Goal: Use online tool/utility: Utilize a website feature to perform a specific function

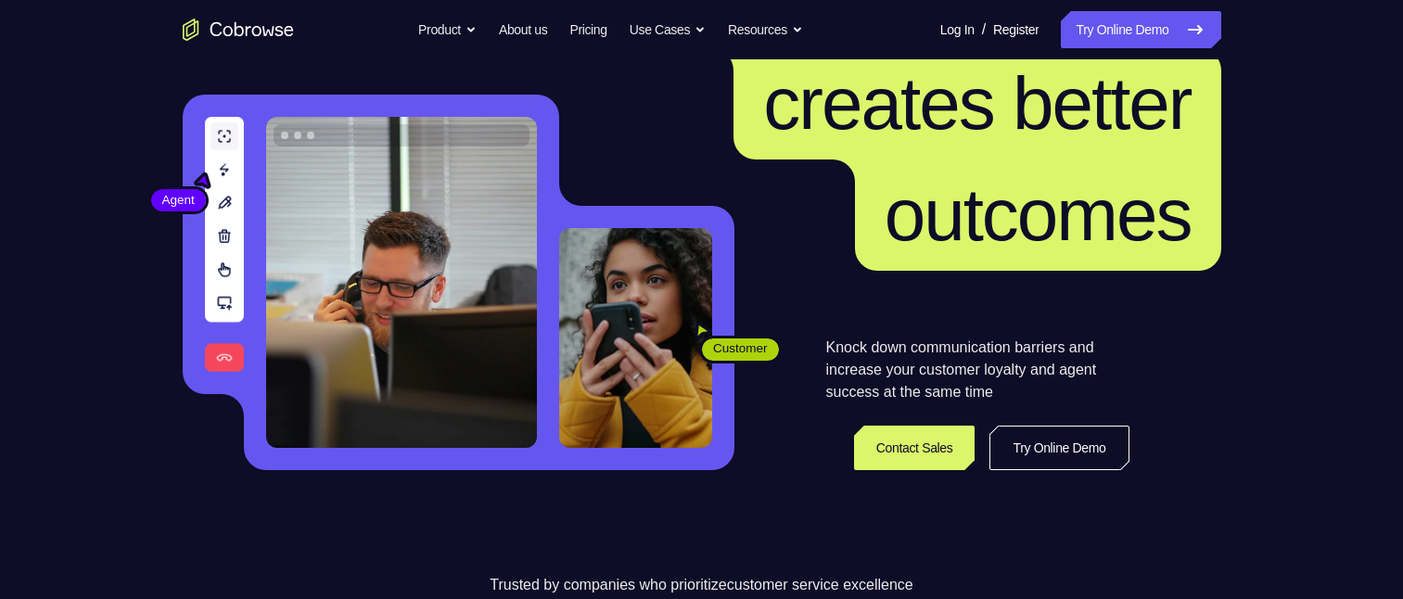
scroll to position [185, 0]
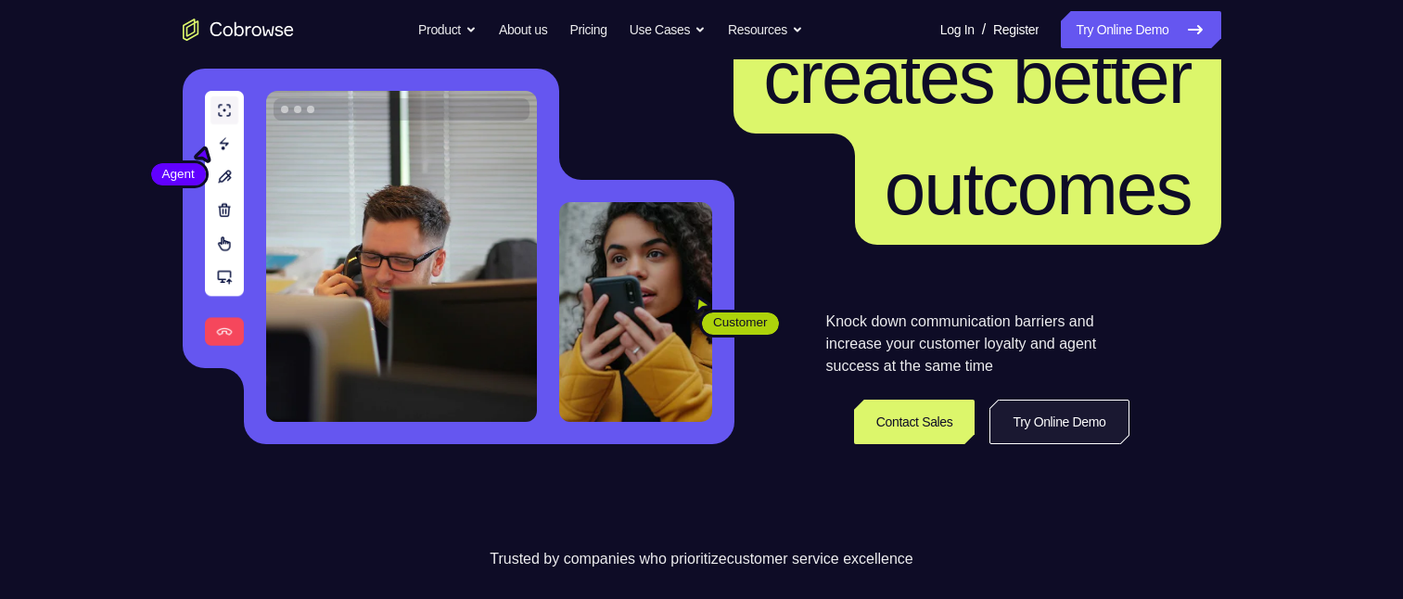
drag, startPoint x: 998, startPoint y: 420, endPoint x: 1011, endPoint y: 420, distance: 13.9
click at [998, 420] on link "Try Online Demo" at bounding box center [1058, 422] width 139 height 45
click at [1039, 420] on link "Try Online Demo" at bounding box center [1058, 422] width 139 height 45
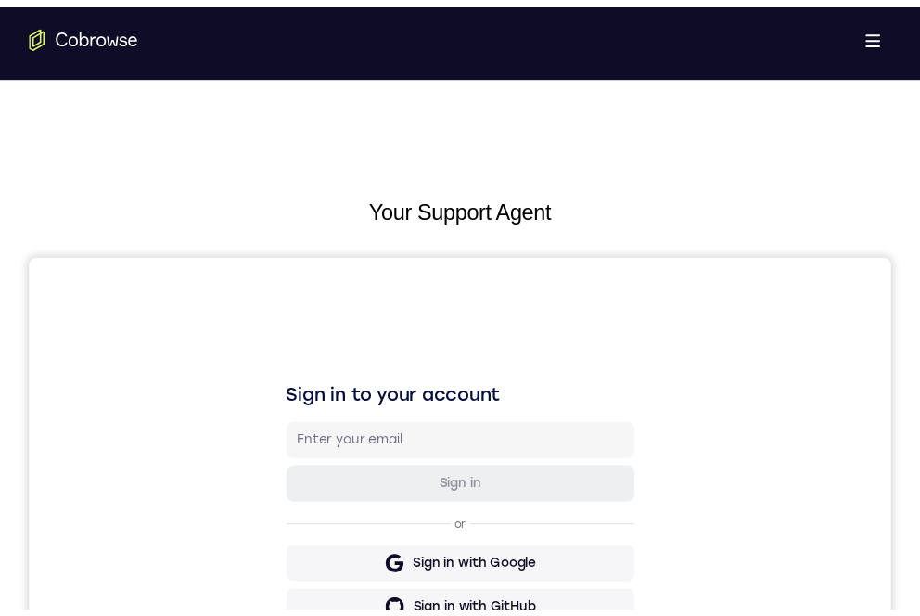
scroll to position [538, 0]
